Goal: Transaction & Acquisition: Book appointment/travel/reservation

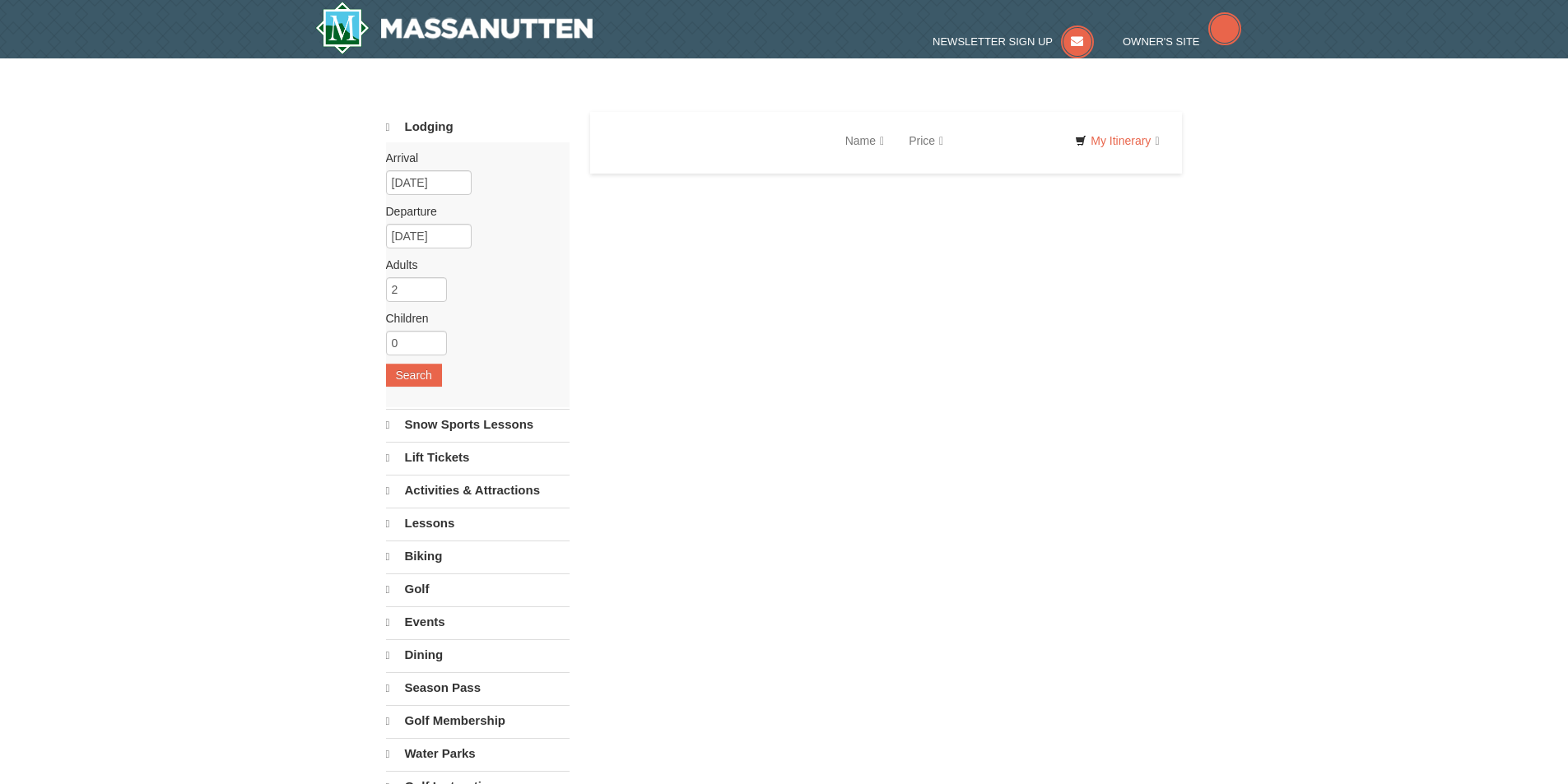
select select "10"
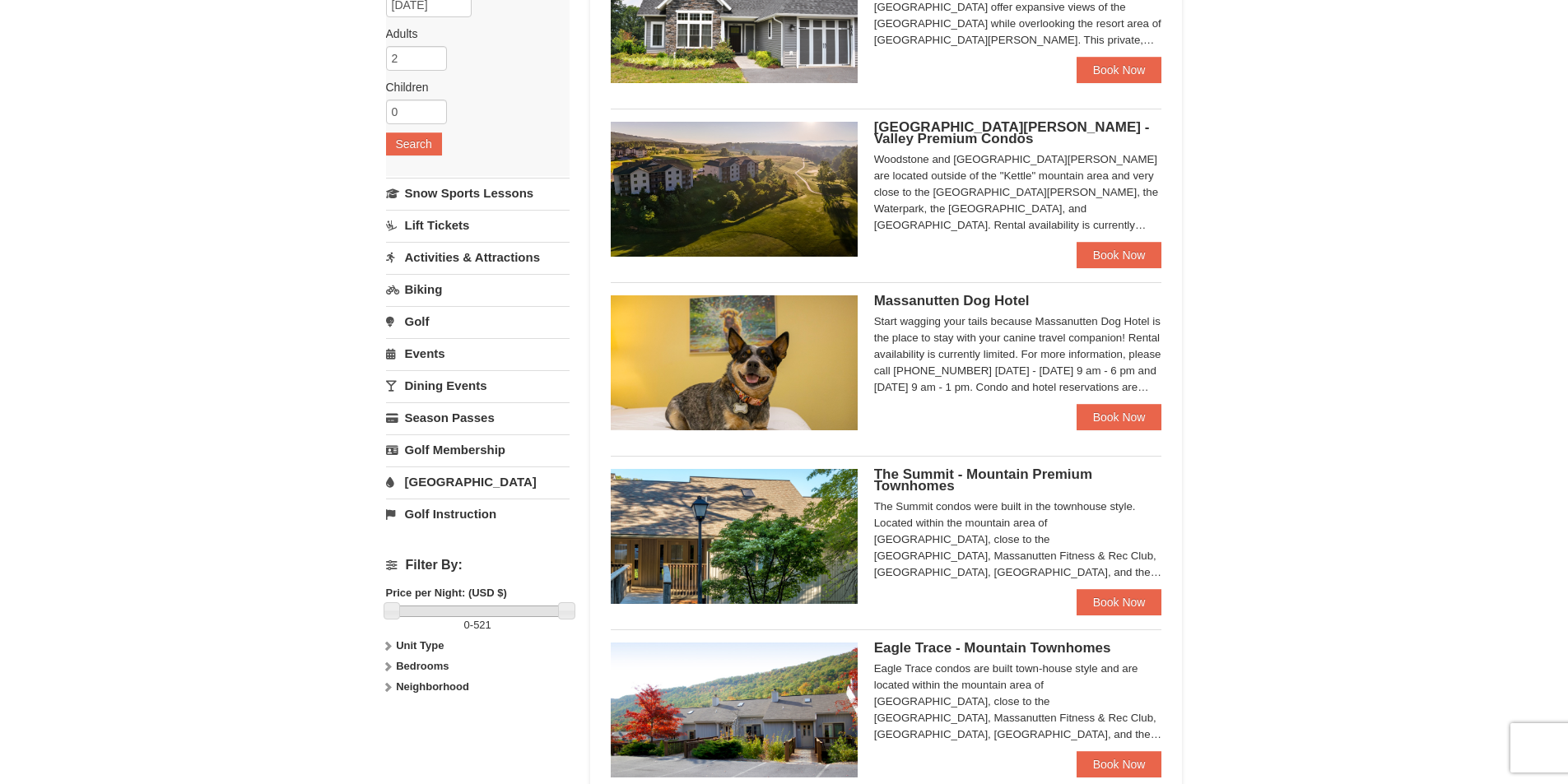
scroll to position [247, 0]
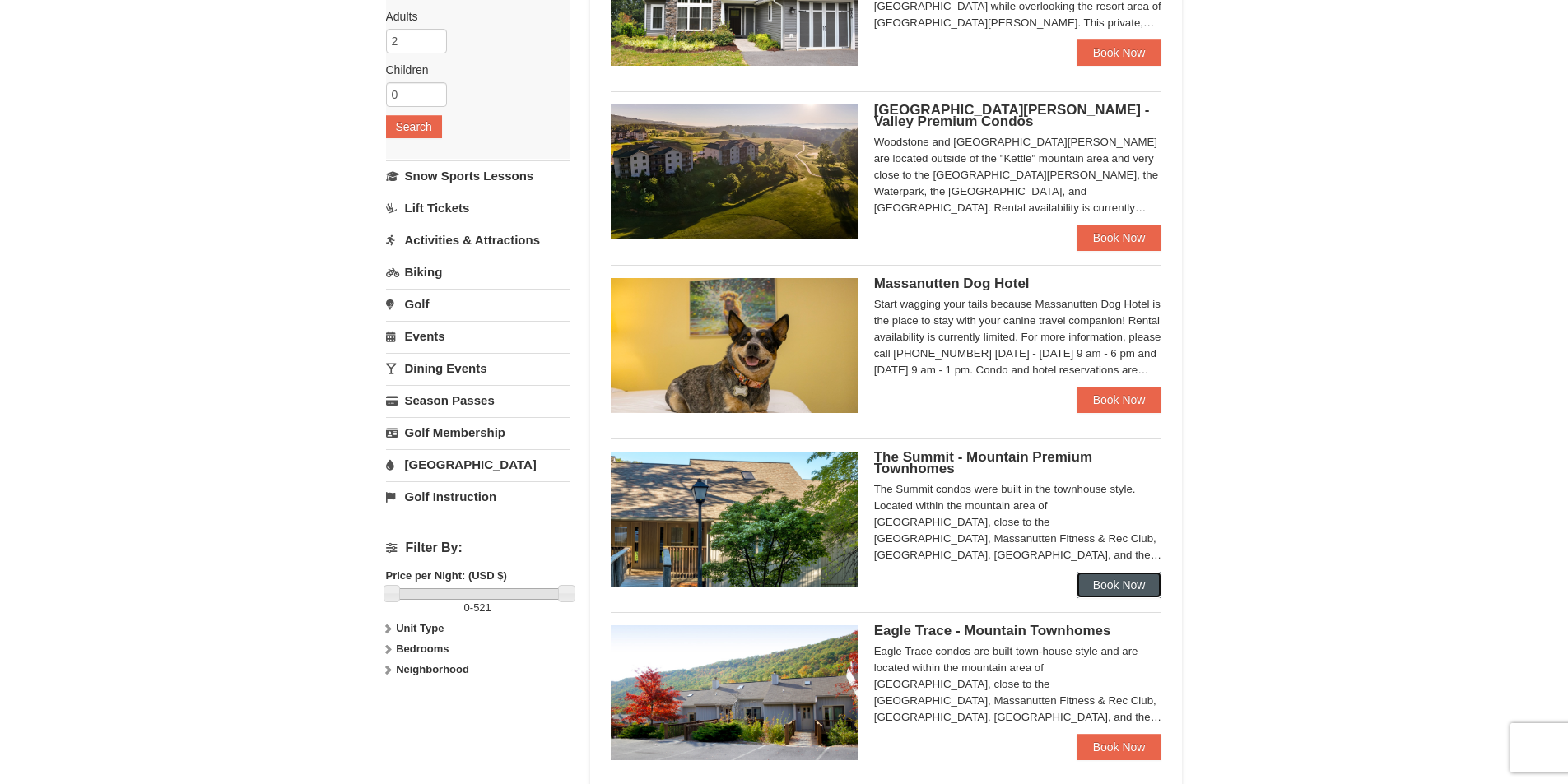
click at [1125, 591] on link "Book Now" at bounding box center [1119, 585] width 86 height 26
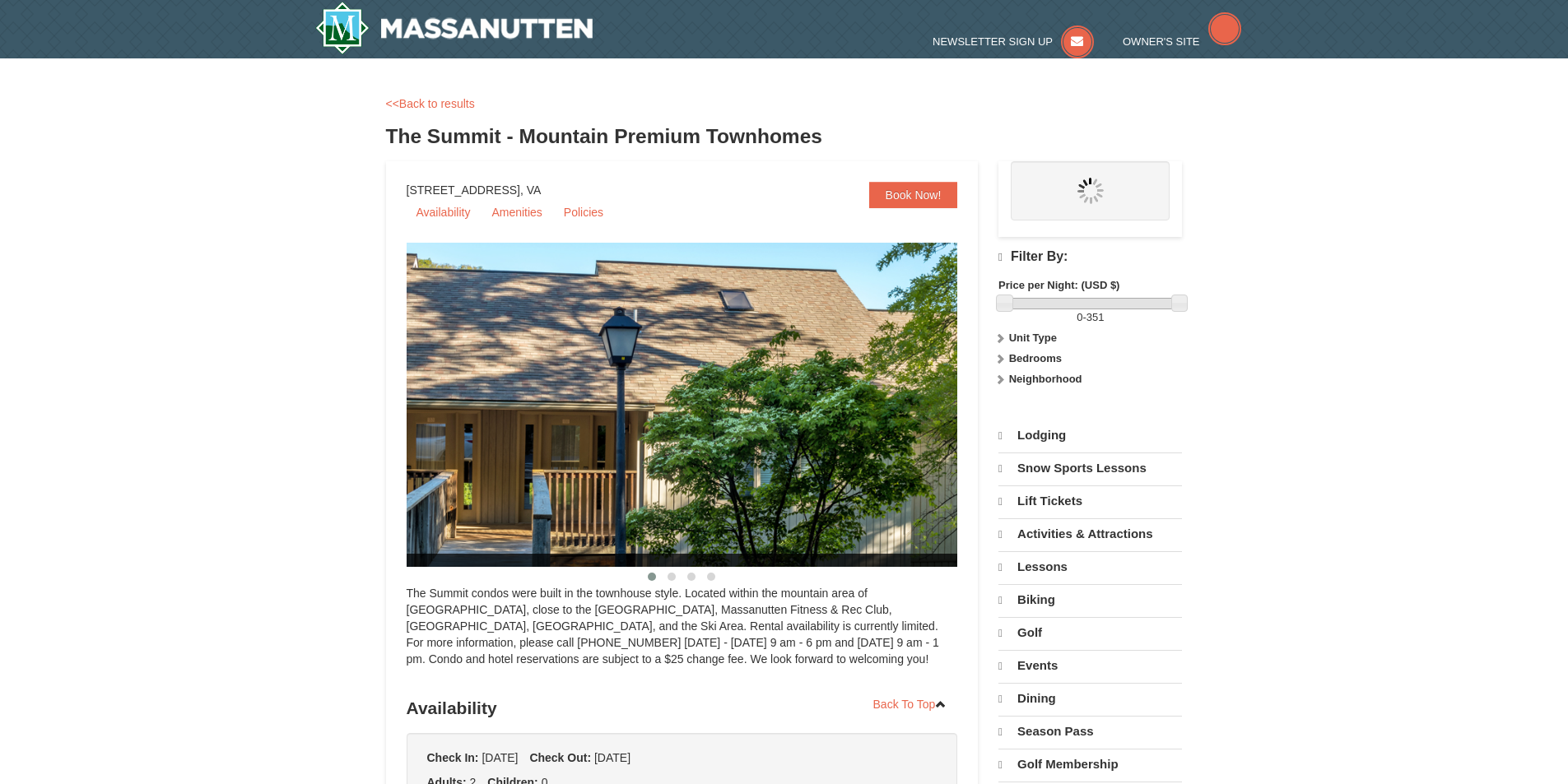
select select "10"
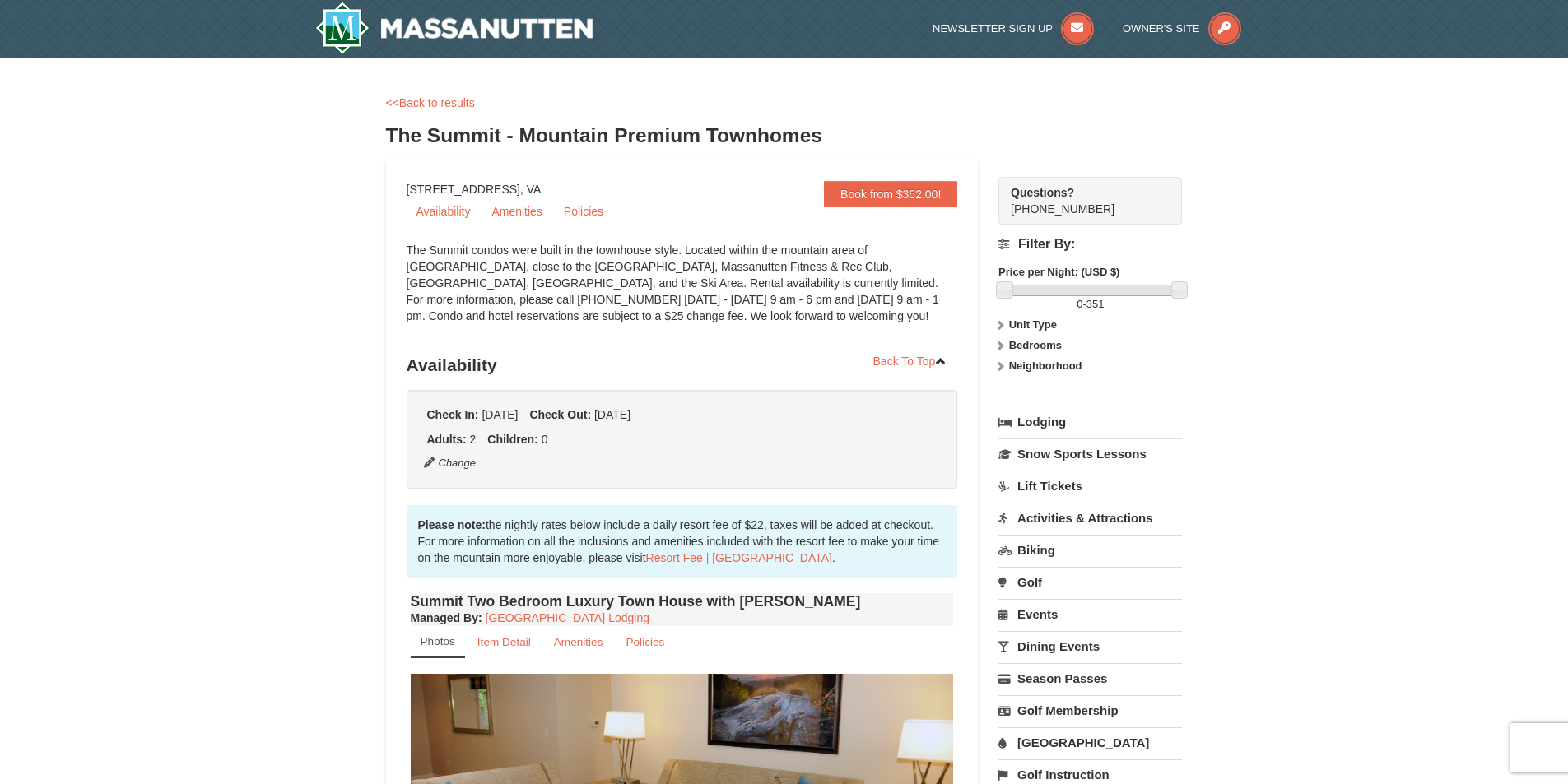
drag, startPoint x: 759, startPoint y: 255, endPoint x: 702, endPoint y: 296, distance: 70.2
click at [702, 296] on div "The Summit condos were built in the townhouse style. Located within the mountai…" at bounding box center [682, 291] width 552 height 98
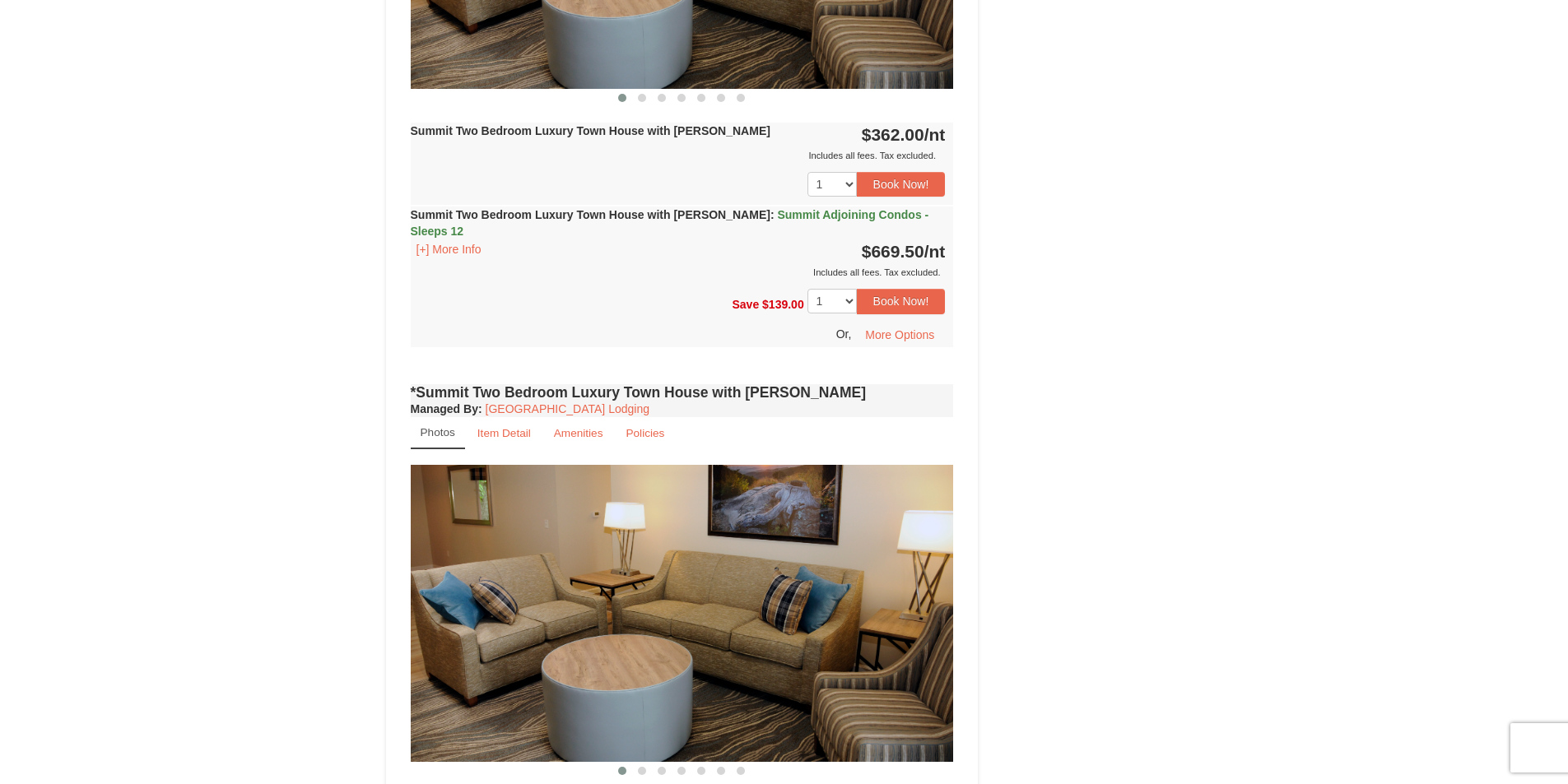
scroll to position [987, 0]
